Goal: Register for event/course

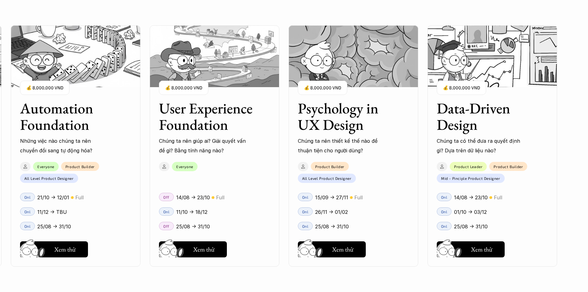
scroll to position [833, 0]
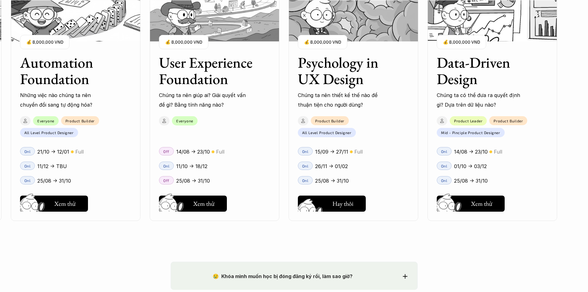
click at [342, 206] on h5 "Xem thử" at bounding box center [342, 205] width 21 height 9
click at [473, 211] on button "Hay thôi Xem thử" at bounding box center [471, 203] width 68 height 16
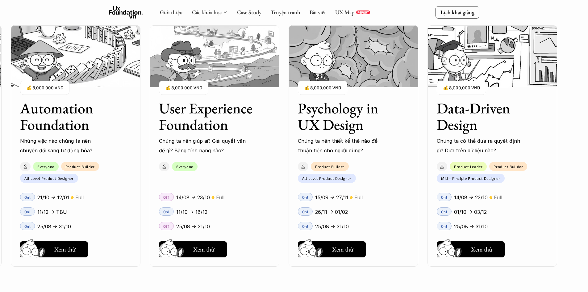
scroll to position [741, 0]
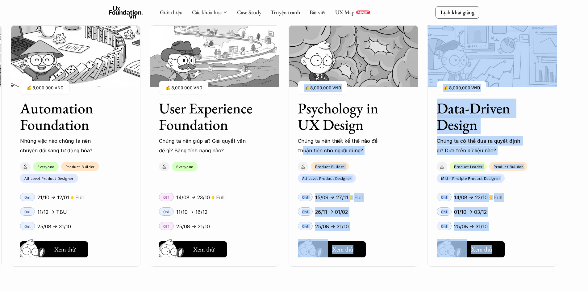
drag, startPoint x: 53, startPoint y: 144, endPoint x: 303, endPoint y: 155, distance: 250.0
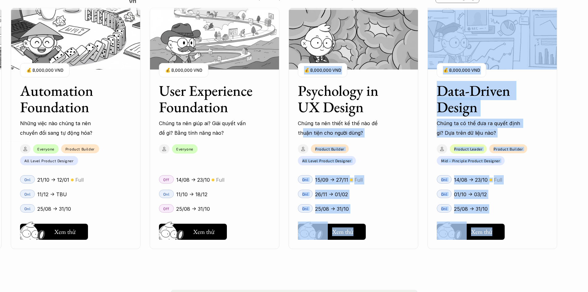
scroll to position [895, 0]
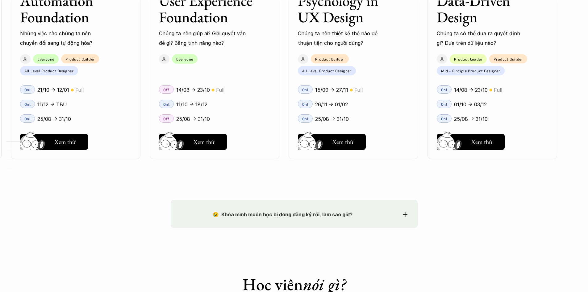
click at [50, 205] on div "01 02 03 04 05 06" at bounding box center [31, 146] width 62 height 292
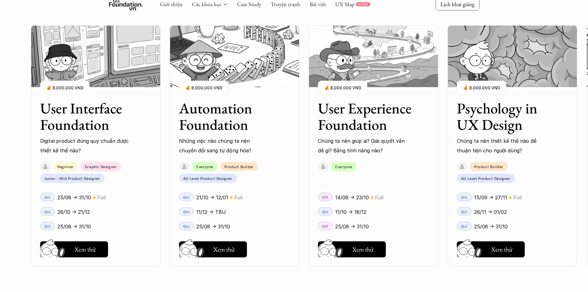
scroll to position [587, 0]
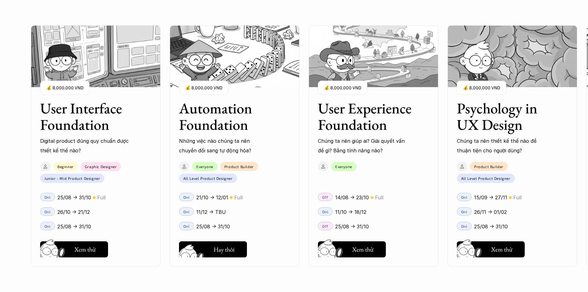
click at [216, 252] on h5 "Xem thử" at bounding box center [223, 250] width 21 height 9
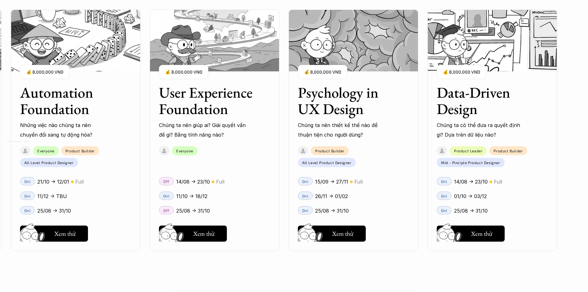
scroll to position [710, 0]
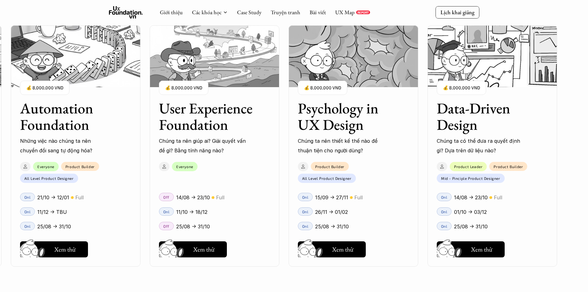
drag, startPoint x: 361, startPoint y: 211, endPoint x: 299, endPoint y: 214, distance: 61.8
click at [299, 214] on div "User Interface Foundation Digital product đúng quy chuẩn được thiết kế thế nào?…" at bounding box center [294, 146] width 526 height 292
click at [338, 250] on h5 "Xem thử" at bounding box center [342, 249] width 21 height 9
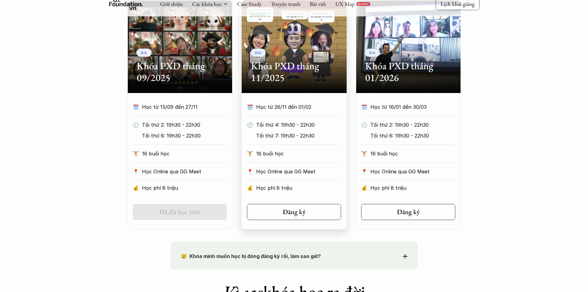
scroll to position [309, 0]
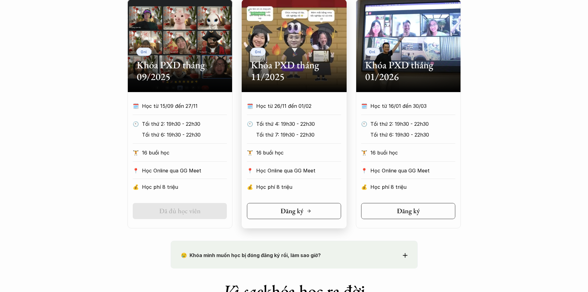
click at [301, 213] on h5 "Đăng ký" at bounding box center [292, 211] width 23 height 8
click at [291, 127] on p "Tối thứ 4: 19h30 - 22h30" at bounding box center [298, 123] width 85 height 9
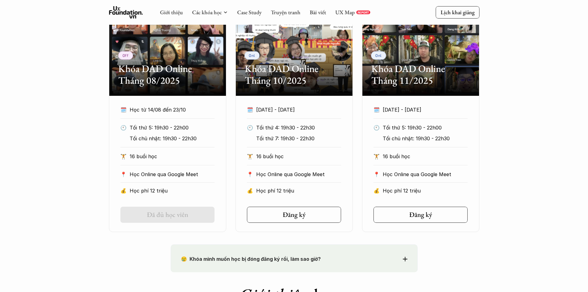
scroll to position [370, 0]
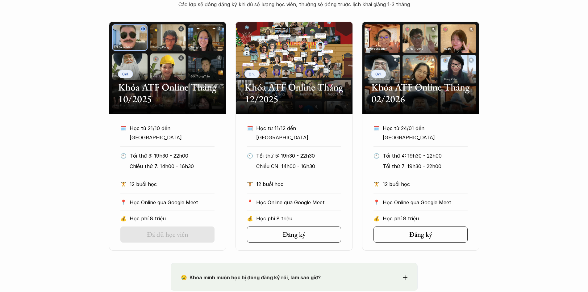
scroll to position [309, 0]
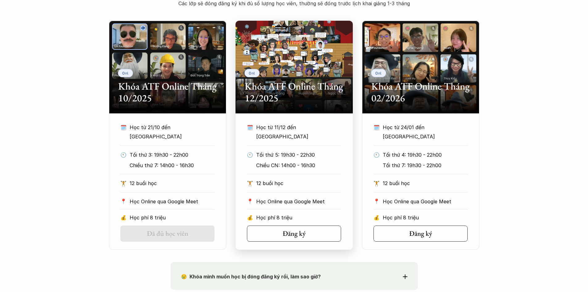
click at [308, 45] on div "Onl Khóa ATF Online Tháng 12/2025" at bounding box center [294, 67] width 117 height 93
click at [309, 56] on div "Onl Khóa ATF Online Tháng 12/2025" at bounding box center [294, 67] width 117 height 93
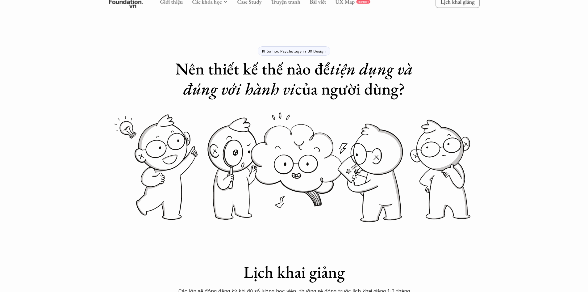
scroll to position [278, 0]
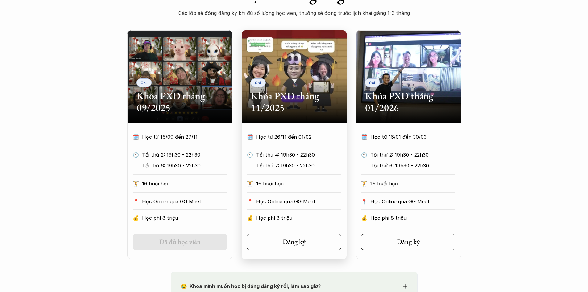
click at [275, 136] on p "Học từ 26/11 đến 01/02" at bounding box center [292, 136] width 73 height 9
